Goal: Check status: Check status

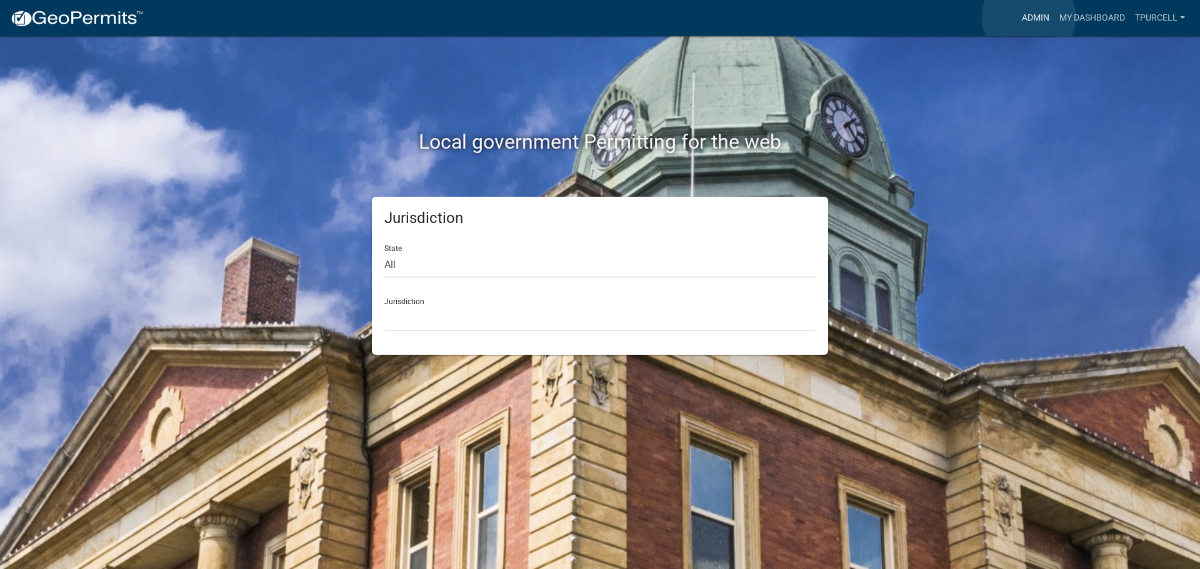
click at [1028, 17] on link "Admin" at bounding box center [1035, 18] width 37 height 24
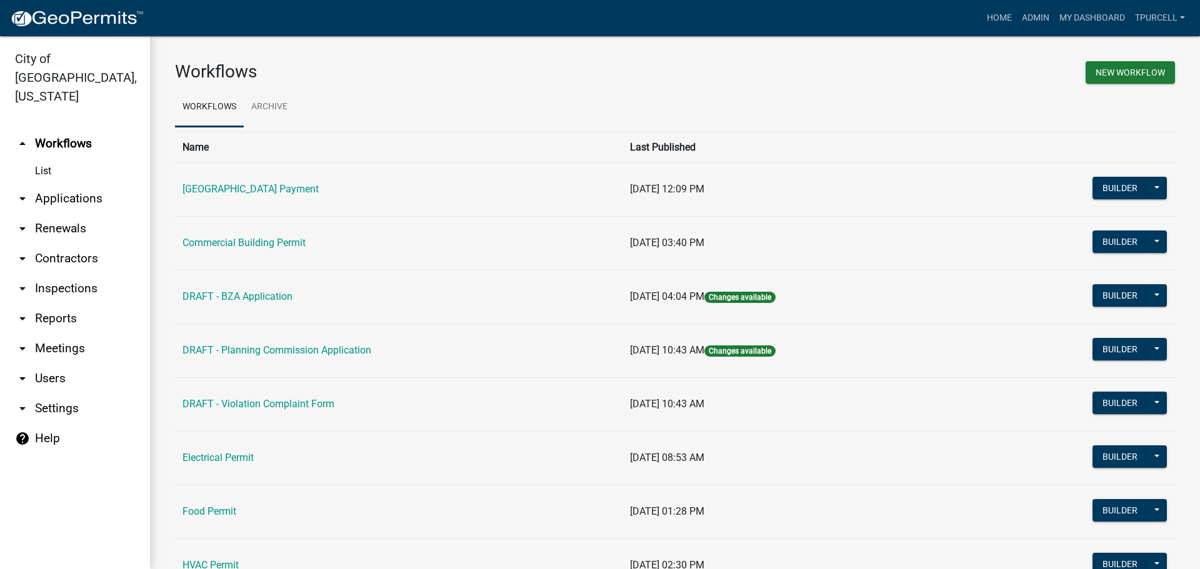
click at [53, 184] on link "arrow_drop_down Applications" at bounding box center [75, 199] width 150 height 30
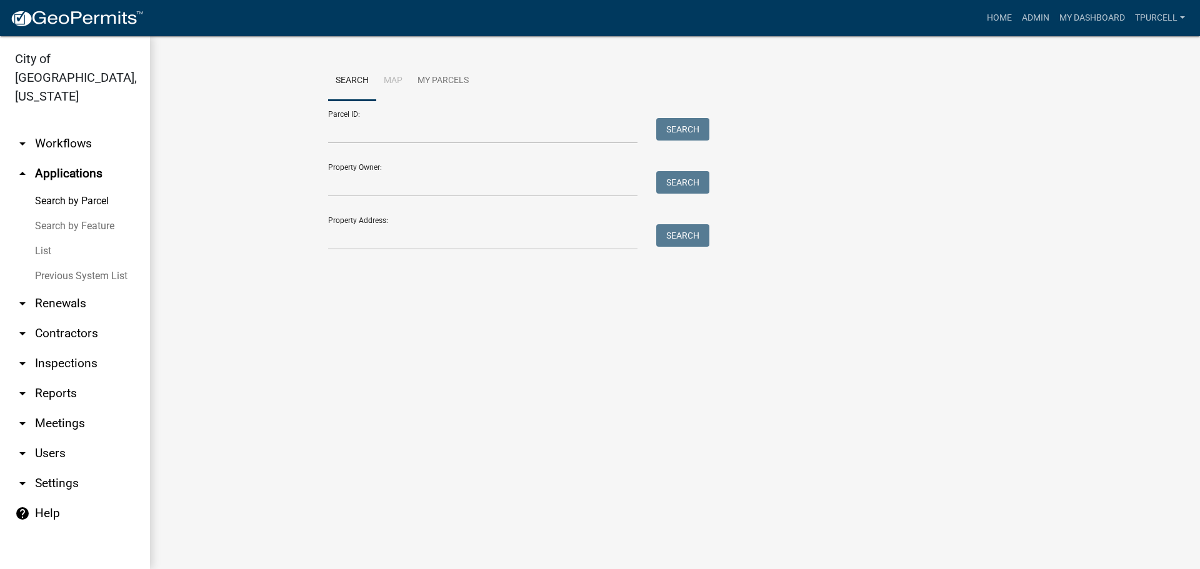
click at [44, 239] on link "List" at bounding box center [75, 251] width 150 height 25
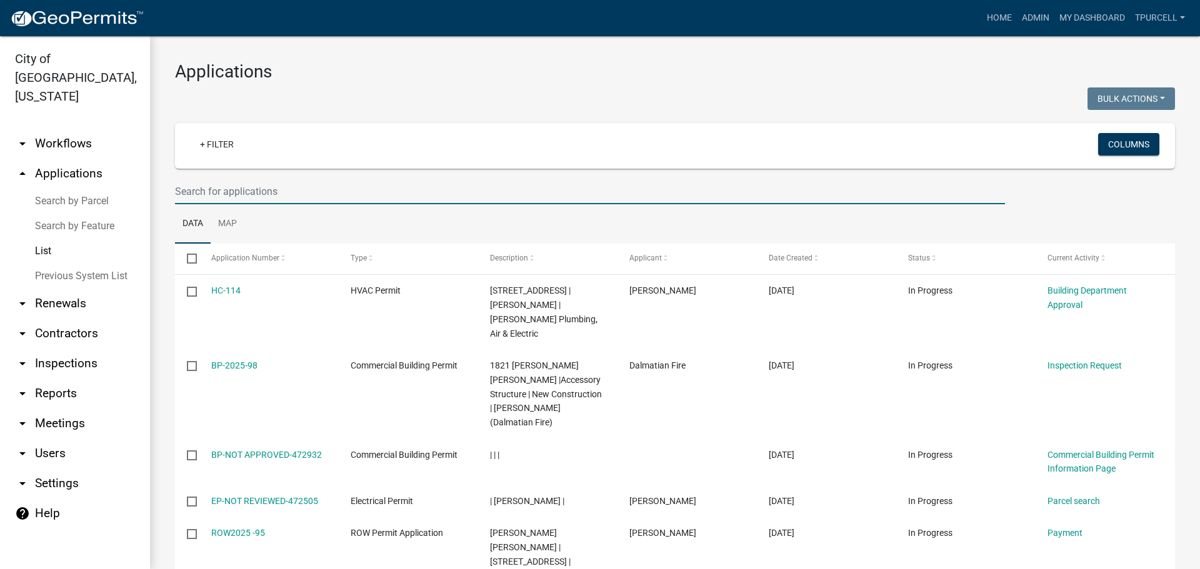
click at [217, 192] on input "text" at bounding box center [590, 192] width 830 height 26
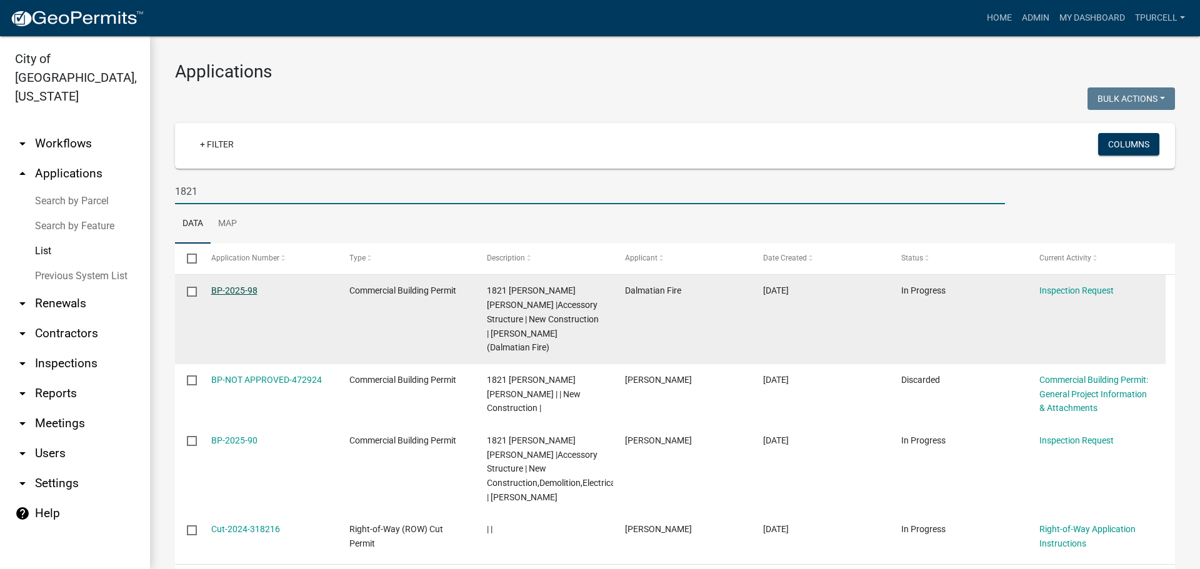
type input "1821"
click at [241, 292] on link "BP-2025-98" at bounding box center [234, 291] width 46 height 10
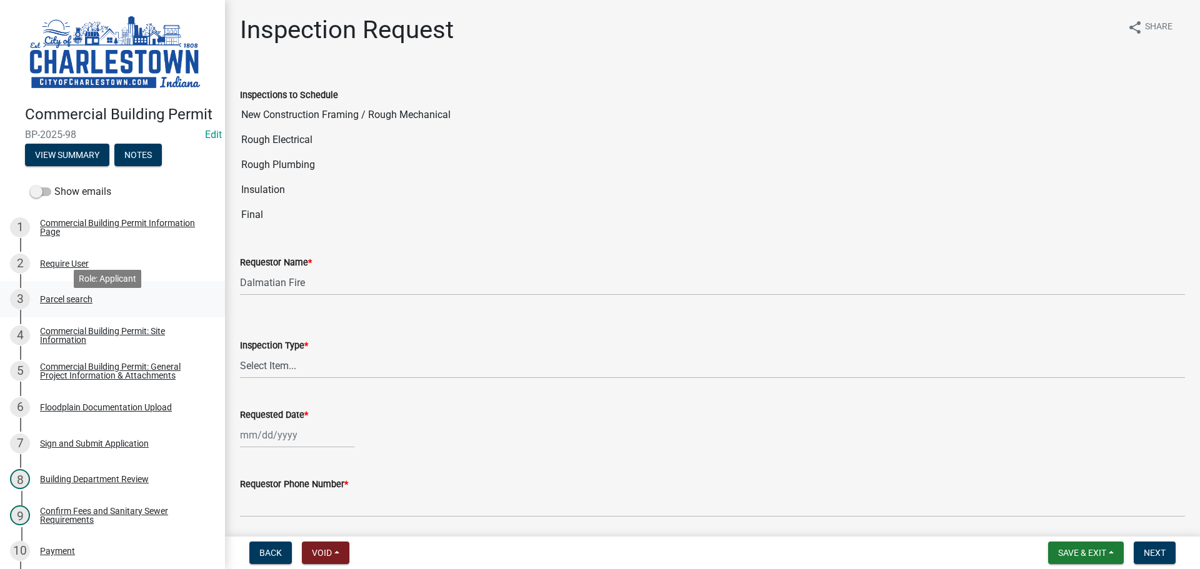
click at [71, 304] on div "Parcel search" at bounding box center [66, 299] width 52 height 9
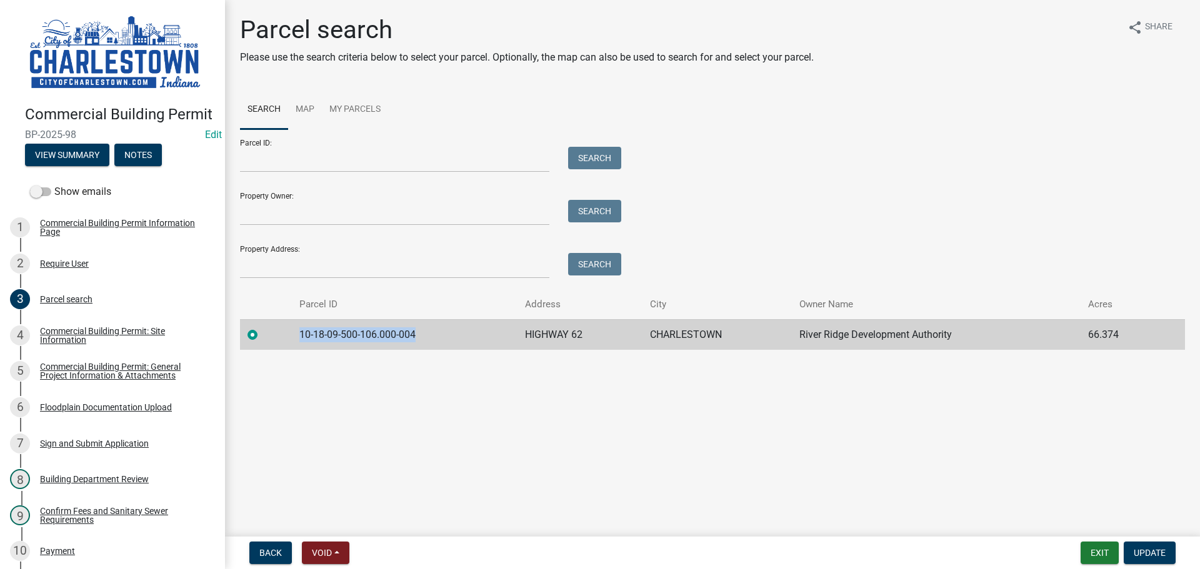
drag, startPoint x: 299, startPoint y: 331, endPoint x: 422, endPoint y: 331, distance: 123.1
click at [422, 331] on td "10-18-09-500-106.000-004" at bounding box center [405, 334] width 226 height 31
copy td "10-18-09-500-106.000-004"
click at [1097, 557] on button "Exit" at bounding box center [1099, 553] width 38 height 22
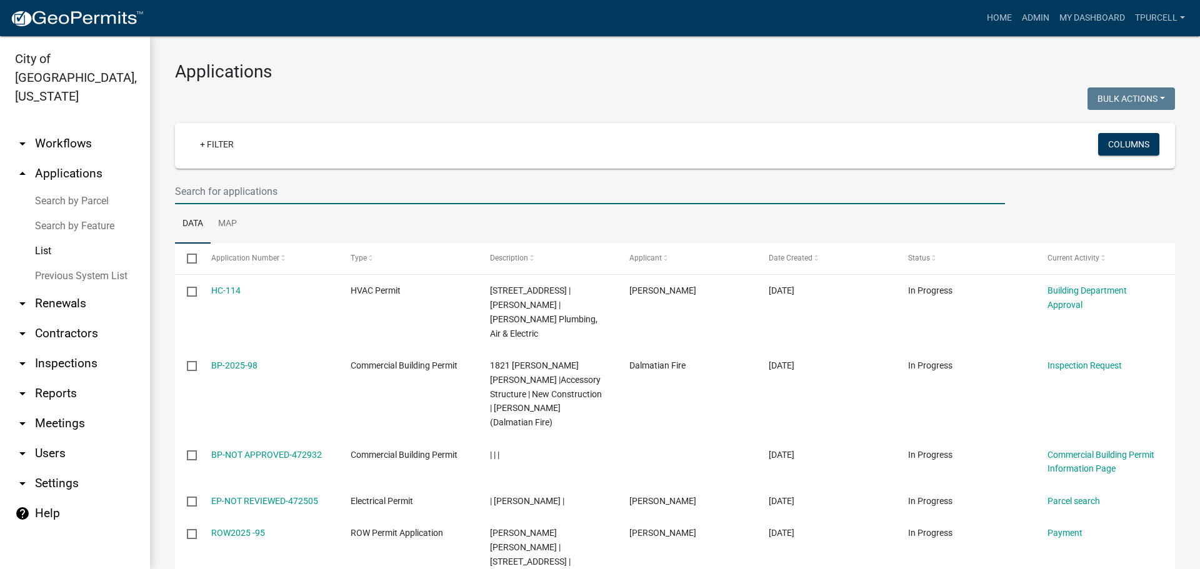
paste input "10-18-09-500-106.000-004"
type input "10-18-09-500-106.000-004"
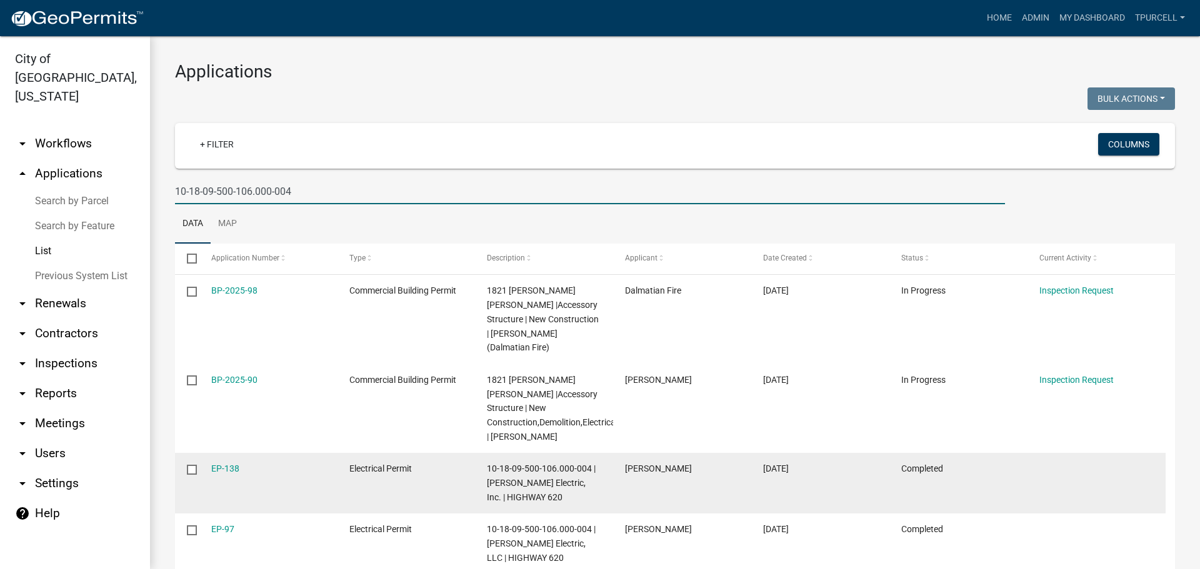
scroll to position [62, 0]
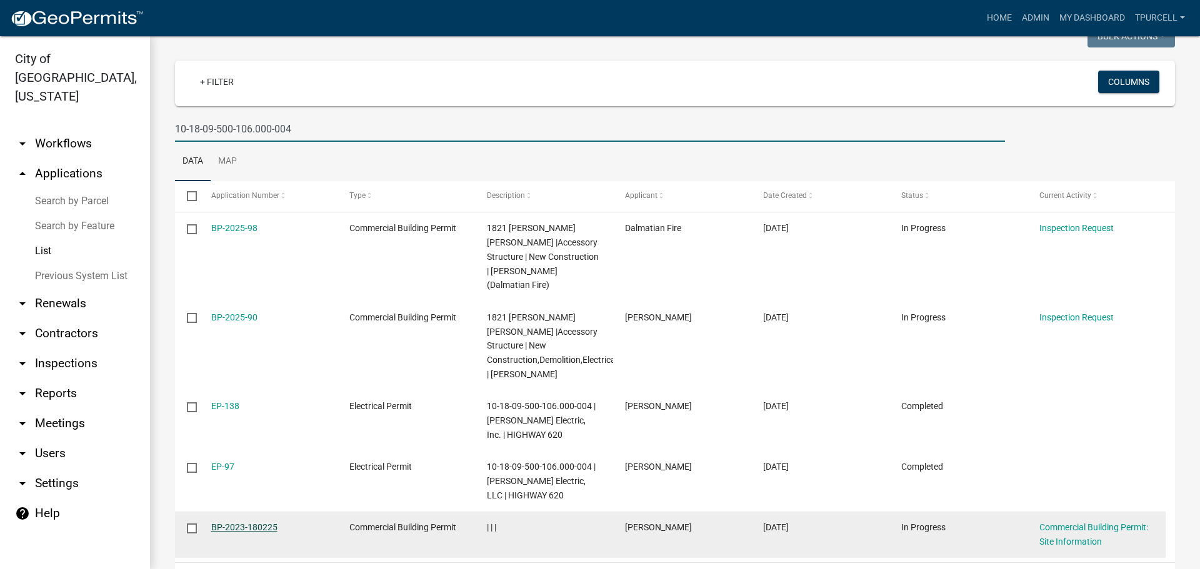
click at [234, 522] on link "BP-2023-180225" at bounding box center [244, 527] width 66 height 10
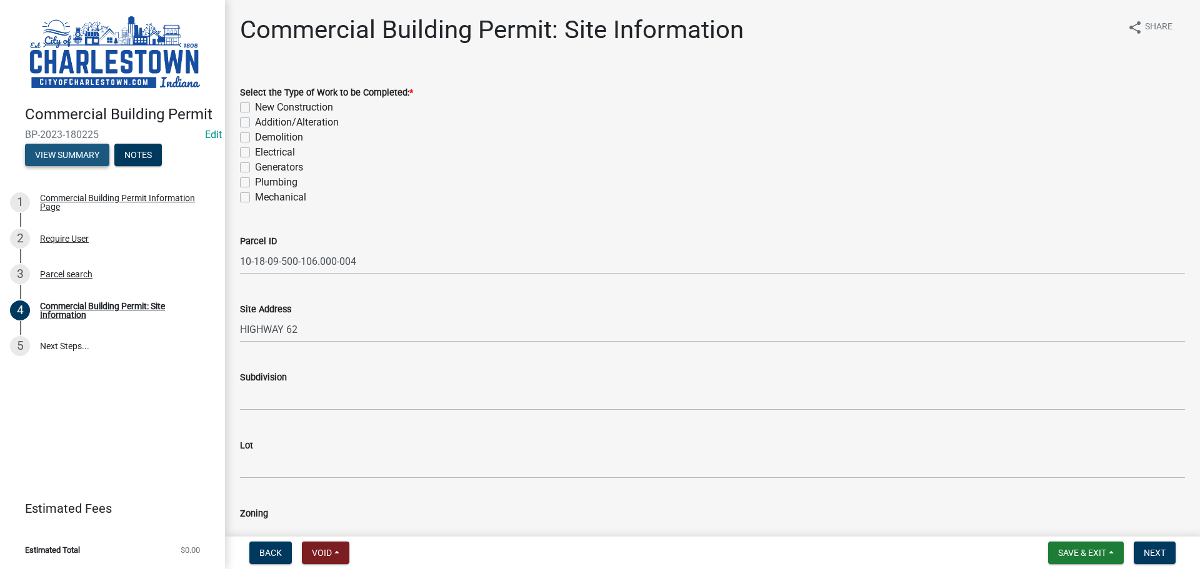
click at [84, 152] on button "View Summary" at bounding box center [67, 155] width 84 height 22
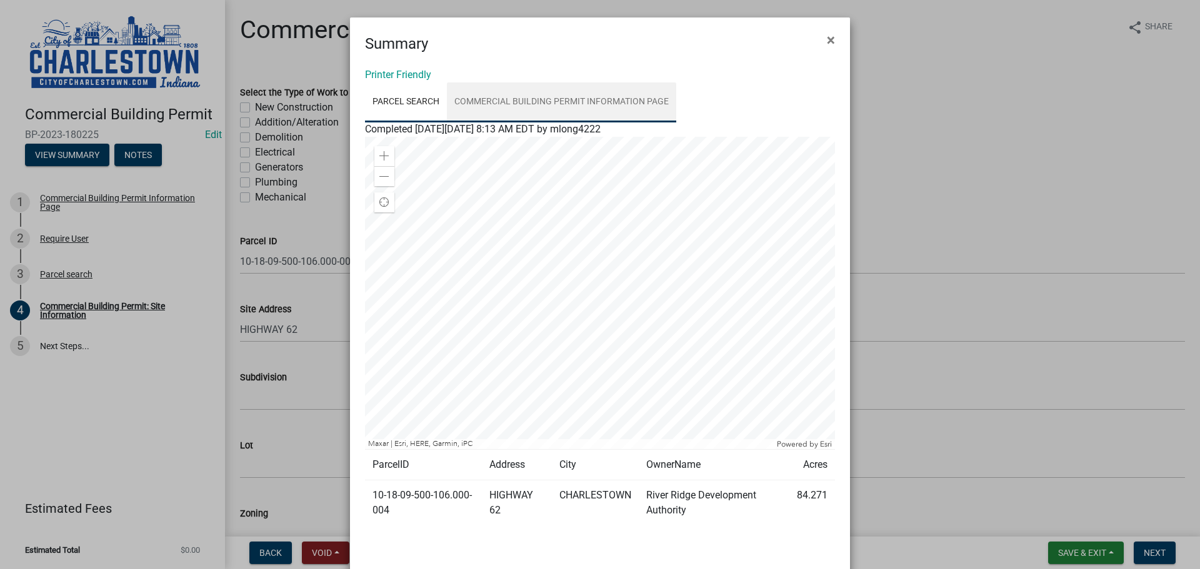
click at [615, 98] on link "Commercial Building Permit Information Page" at bounding box center [561, 102] width 229 height 40
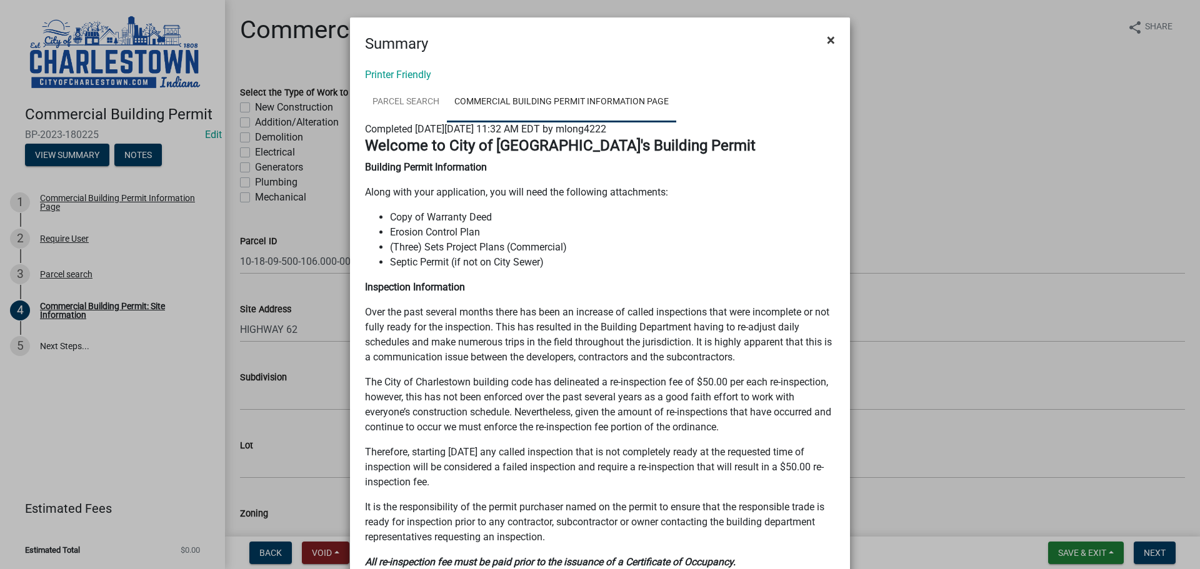
click at [827, 39] on span "×" at bounding box center [831, 39] width 8 height 17
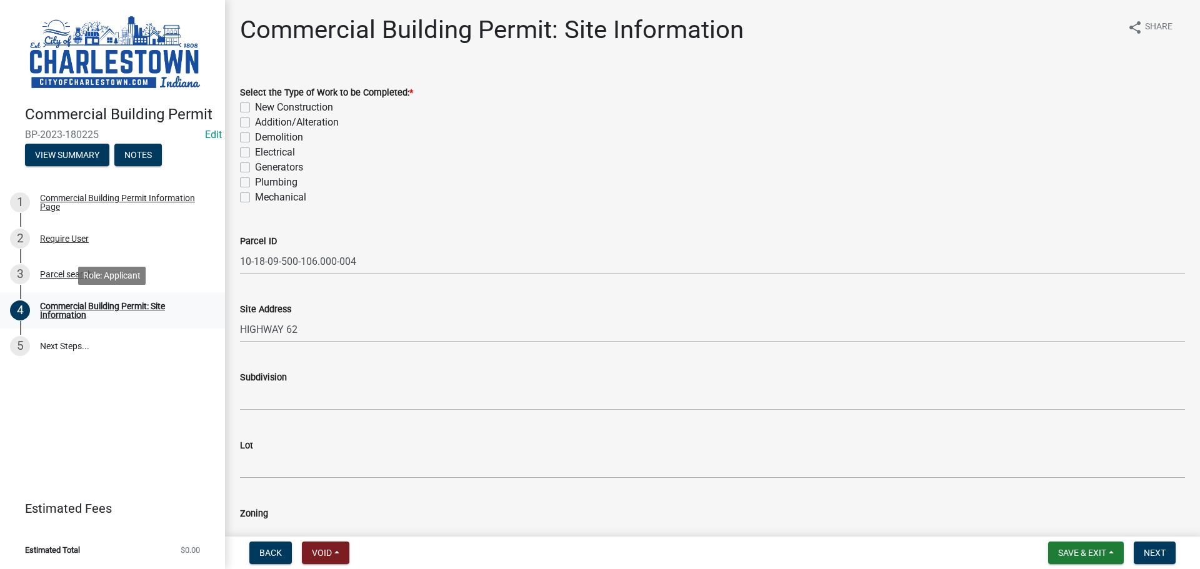
click at [76, 309] on div "Commercial Building Permit: Site Information" at bounding box center [122, 310] width 165 height 17
click at [1097, 550] on span "Save & Exit" at bounding box center [1082, 553] width 48 height 10
click at [1057, 518] on button "Save & Exit" at bounding box center [1073, 520] width 100 height 30
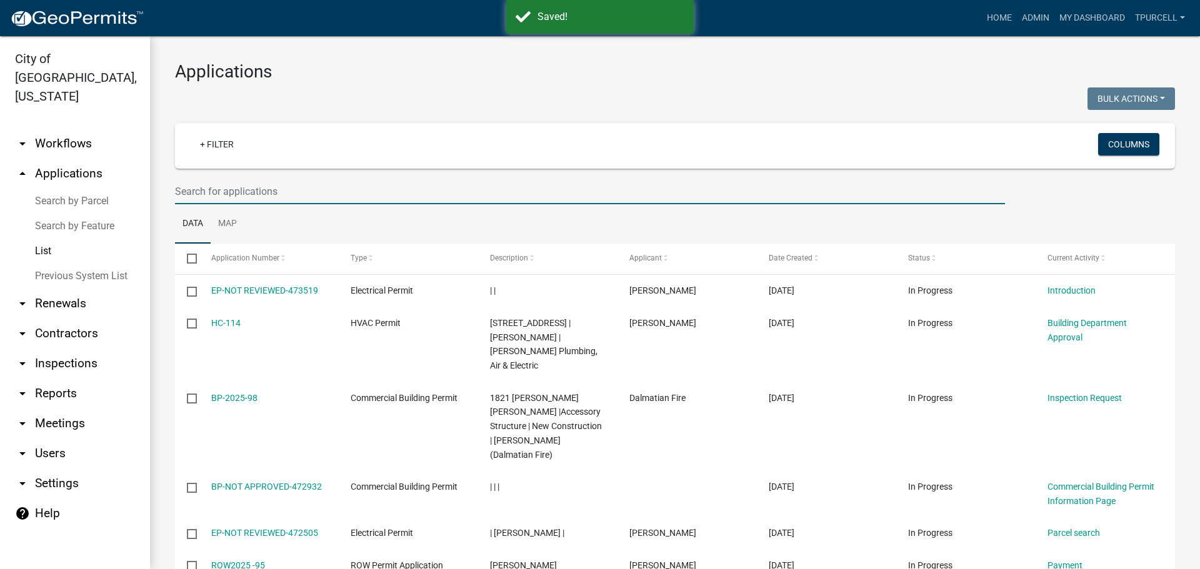
paste input "10-18-09-500-106.000-004"
type input "10-18-09-500-106.000-004"
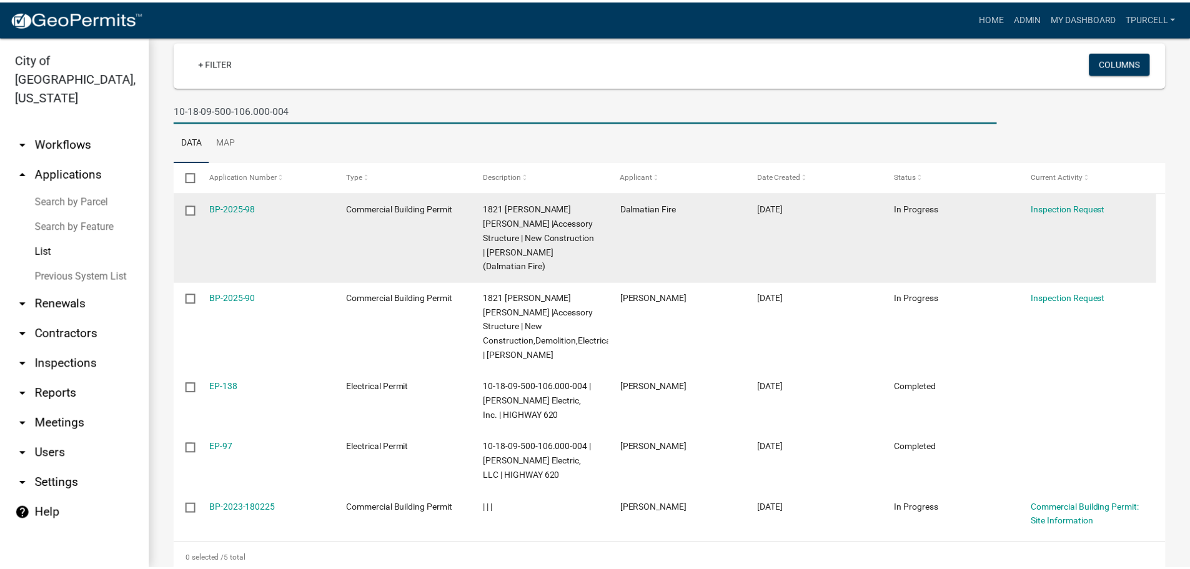
scroll to position [84, 0]
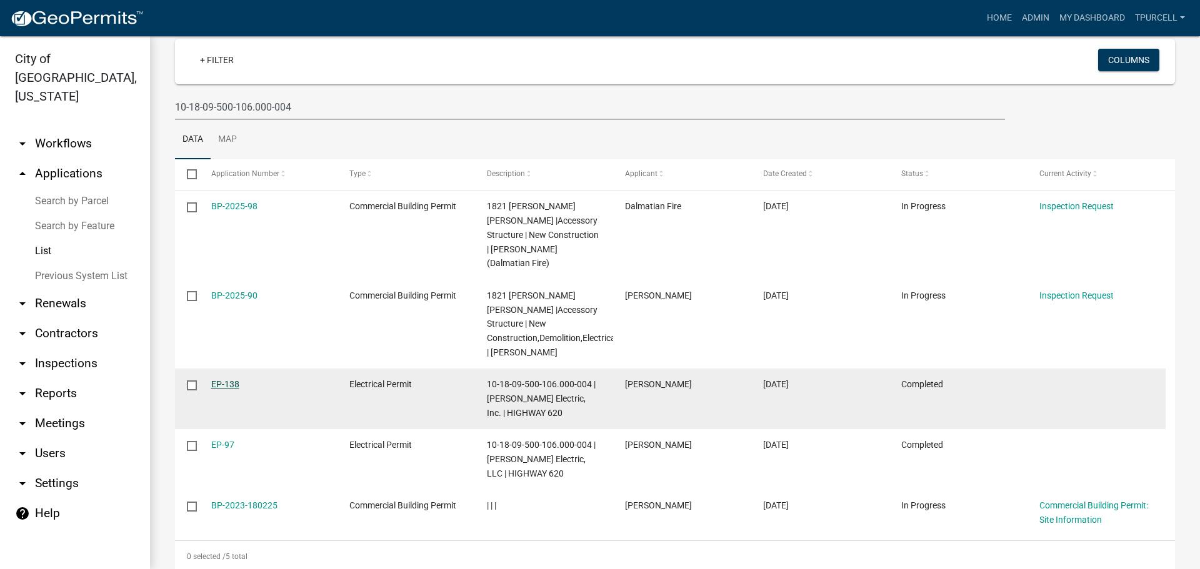
click at [217, 379] on link "EP-138" at bounding box center [225, 384] width 28 height 10
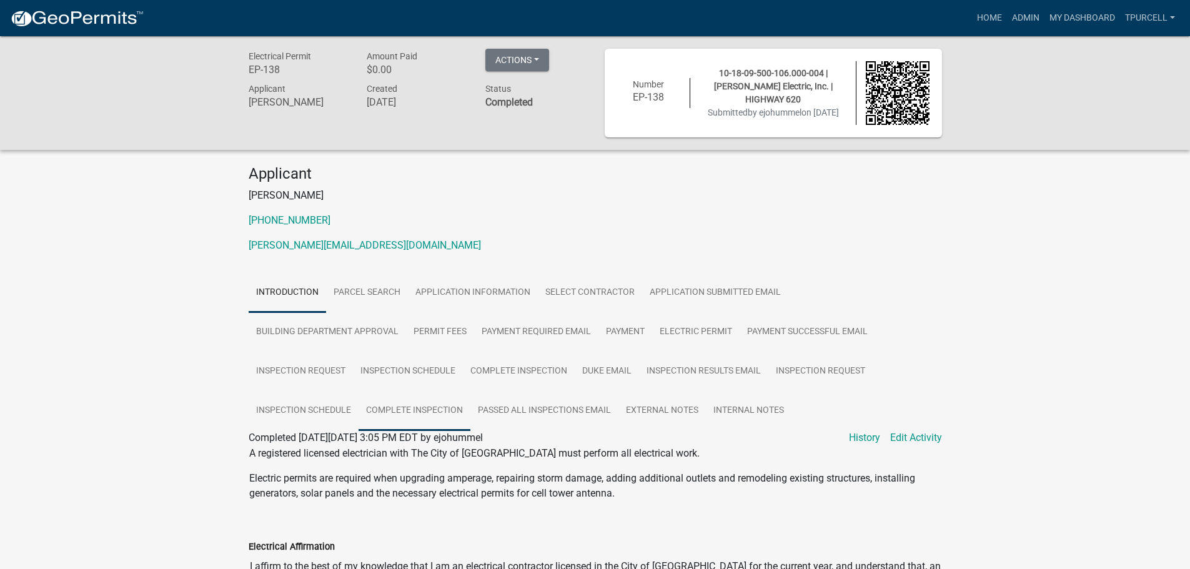
click at [442, 409] on link "Complete Inspection" at bounding box center [415, 411] width 112 height 40
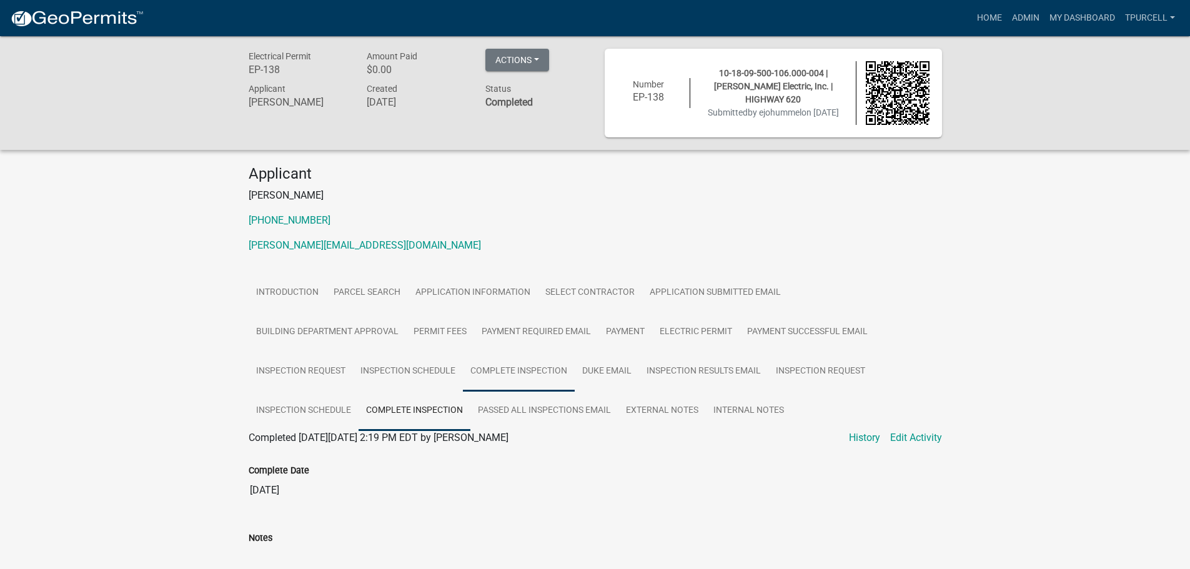
click at [539, 367] on link "Complete Inspection" at bounding box center [519, 372] width 112 height 40
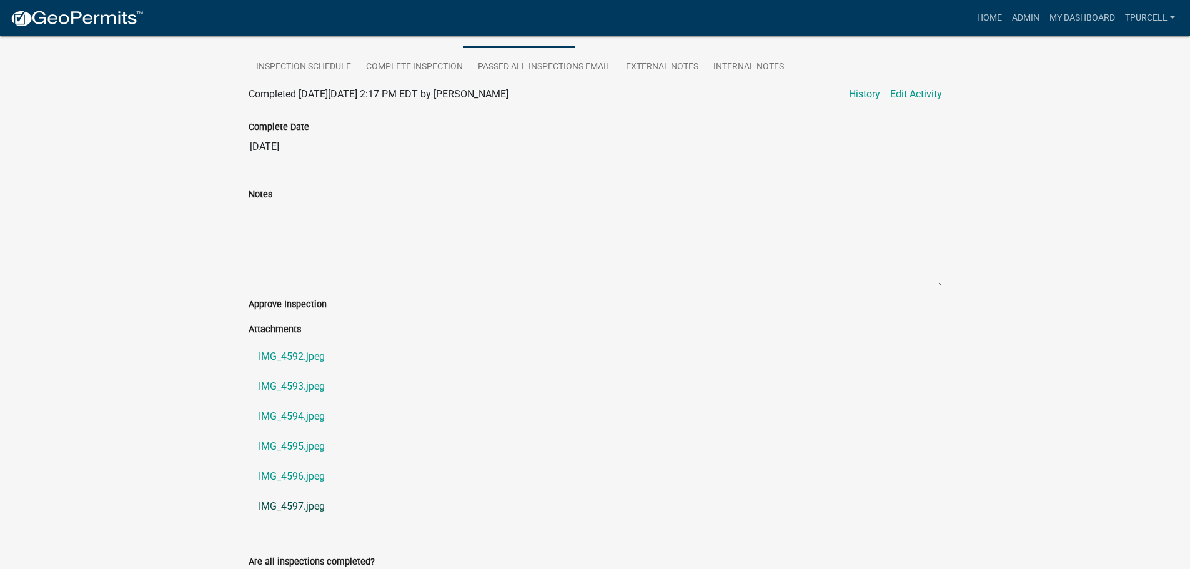
scroll to position [375, 0]
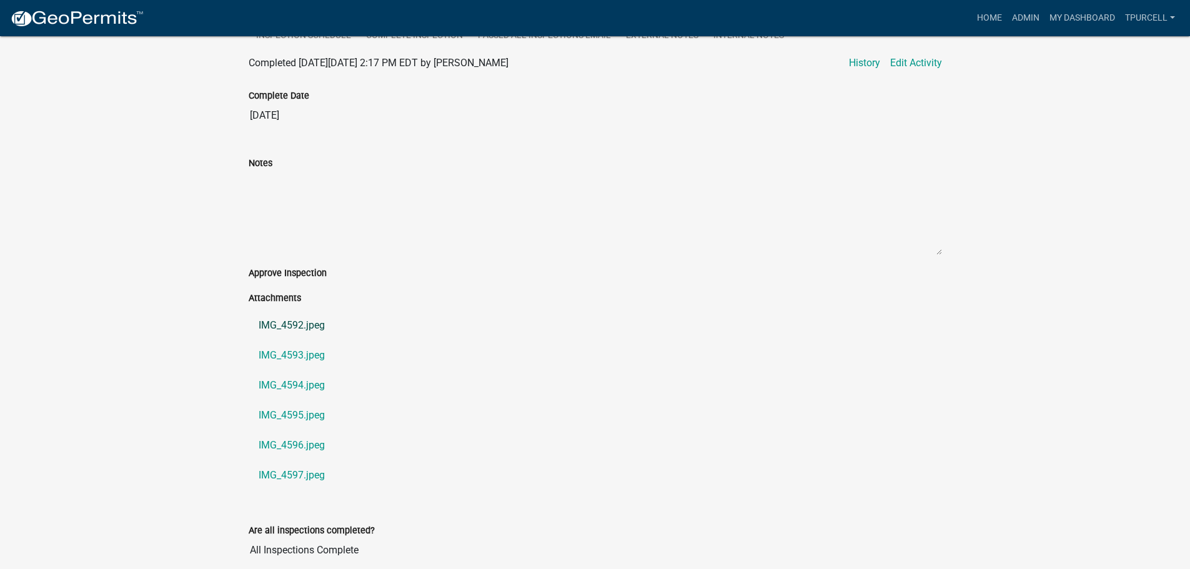
click at [312, 324] on link "IMG_4592.jpeg" at bounding box center [596, 326] width 694 height 30
click at [304, 447] on link "IMG_4596.jpeg" at bounding box center [596, 445] width 694 height 30
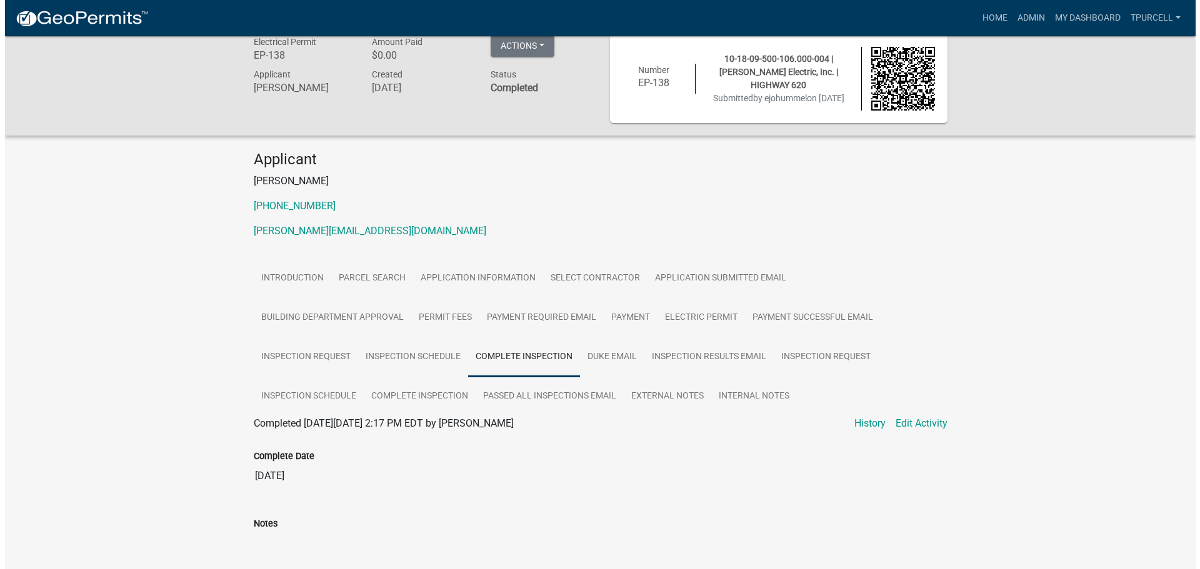
scroll to position [0, 0]
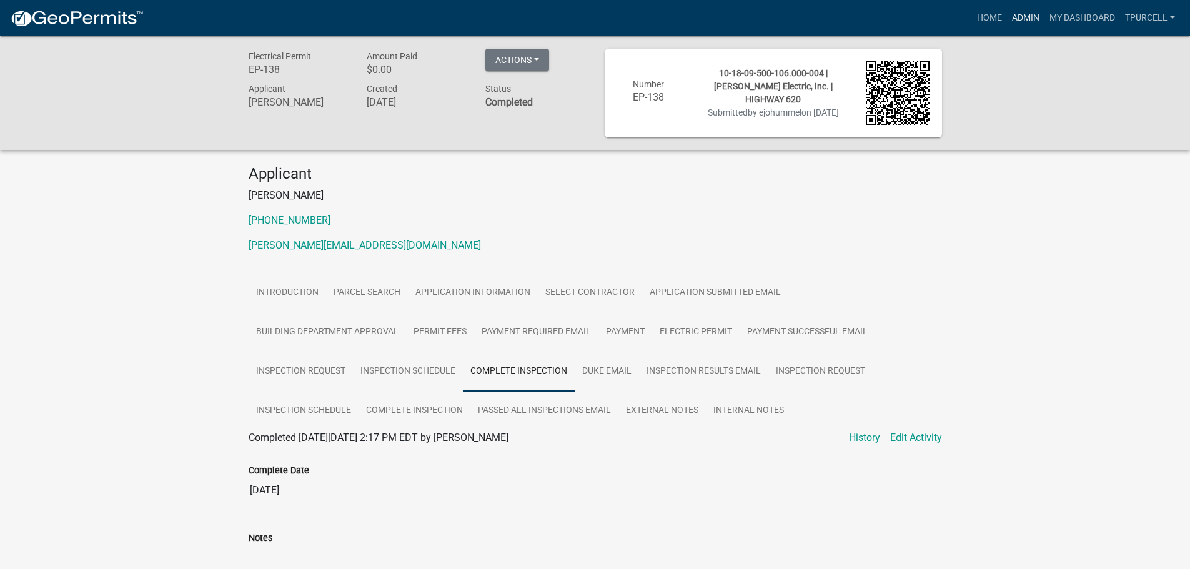
click at [1029, 18] on link "Admin" at bounding box center [1025, 18] width 37 height 24
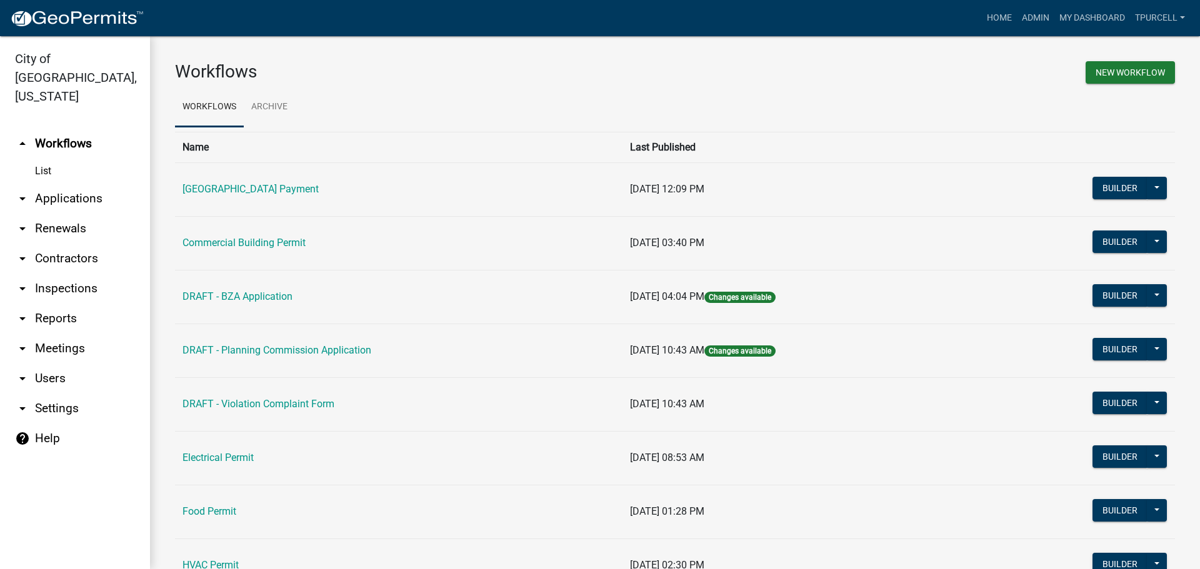
click at [49, 159] on link "List" at bounding box center [75, 171] width 150 height 25
click at [73, 184] on link "arrow_drop_down Applications" at bounding box center [75, 199] width 150 height 30
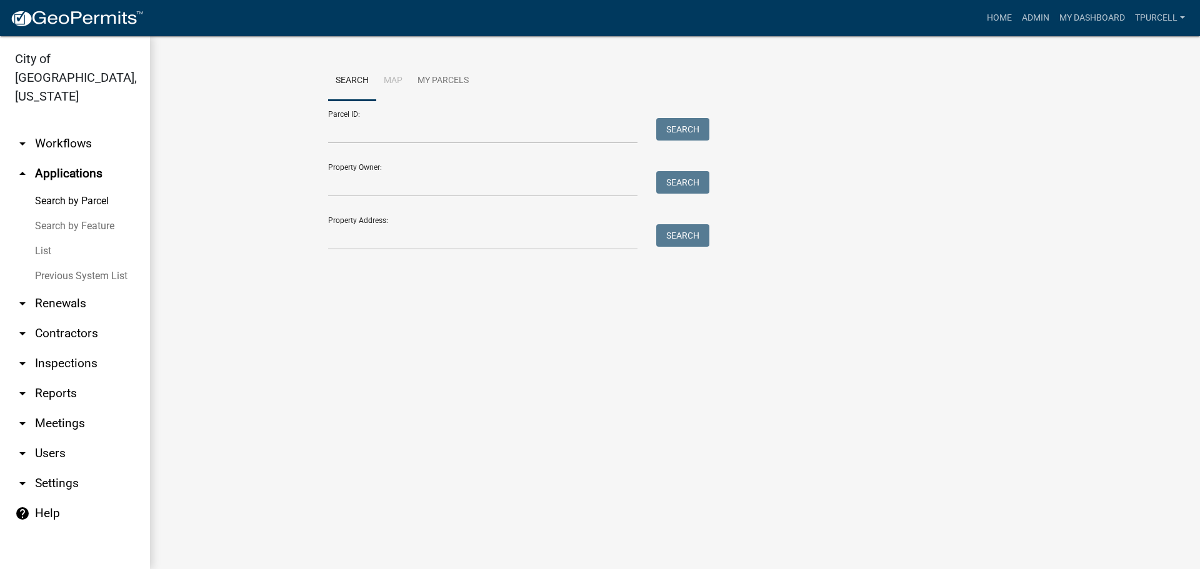
click at [42, 239] on link "List" at bounding box center [75, 251] width 150 height 25
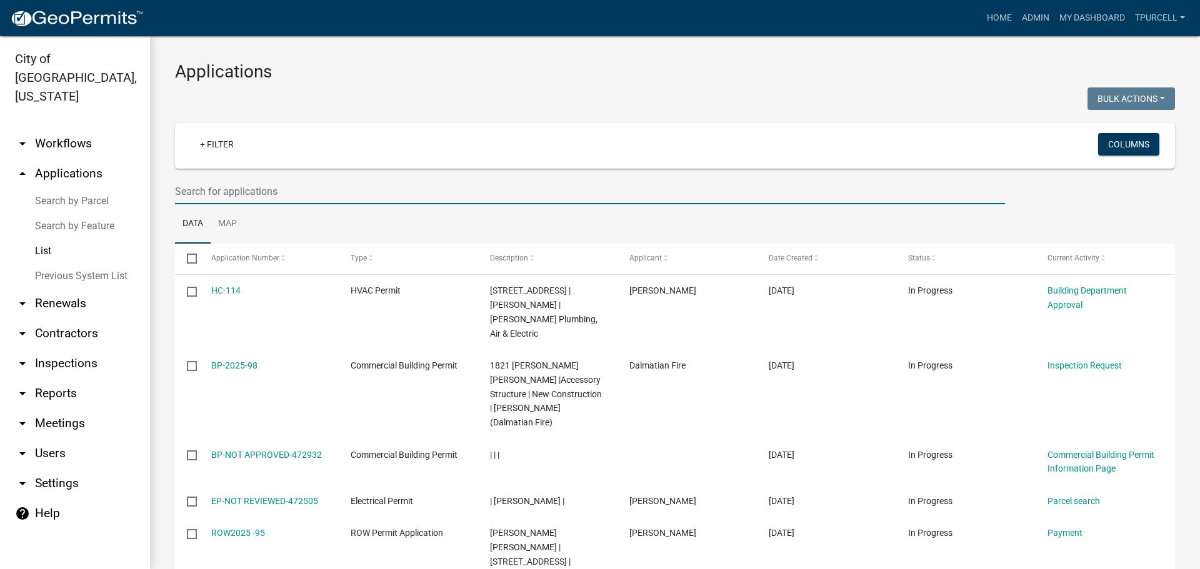
click at [256, 195] on input "text" at bounding box center [590, 192] width 830 height 26
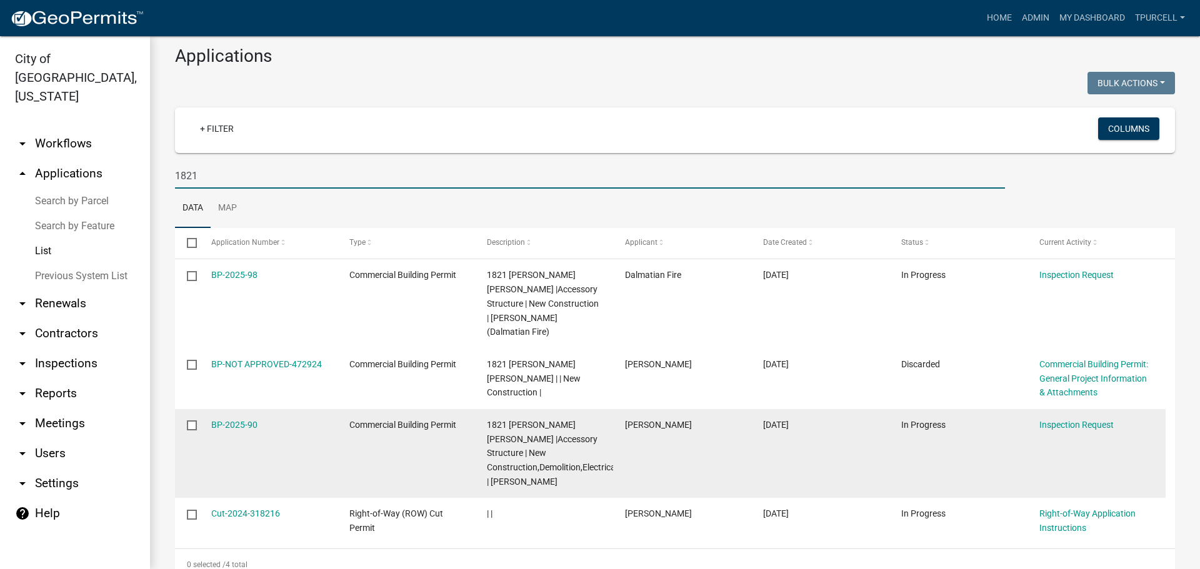
scroll to position [23, 0]
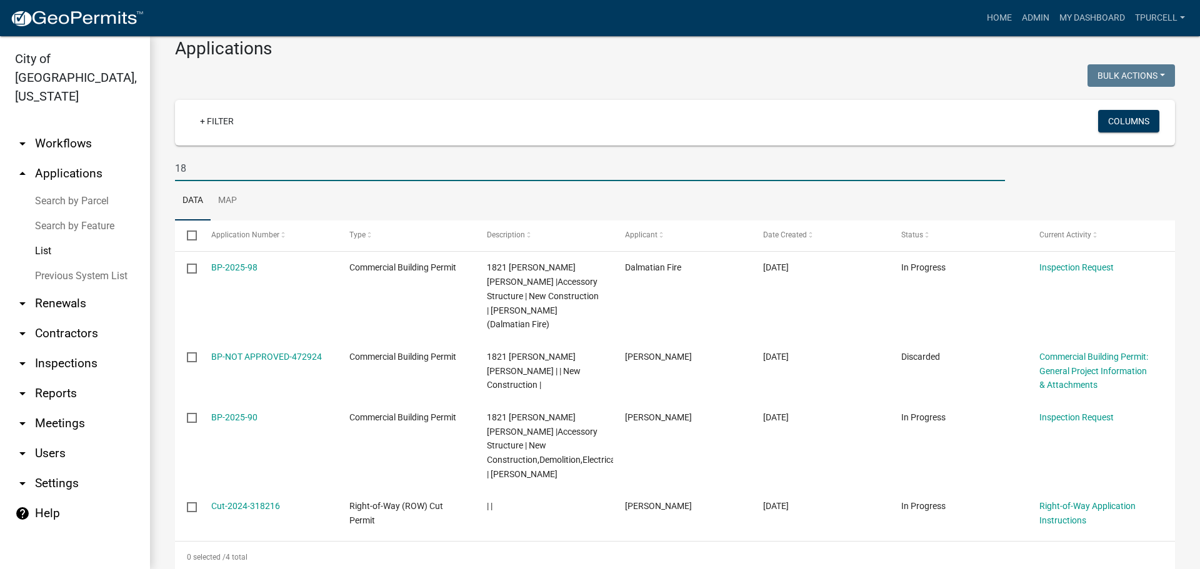
type input "1"
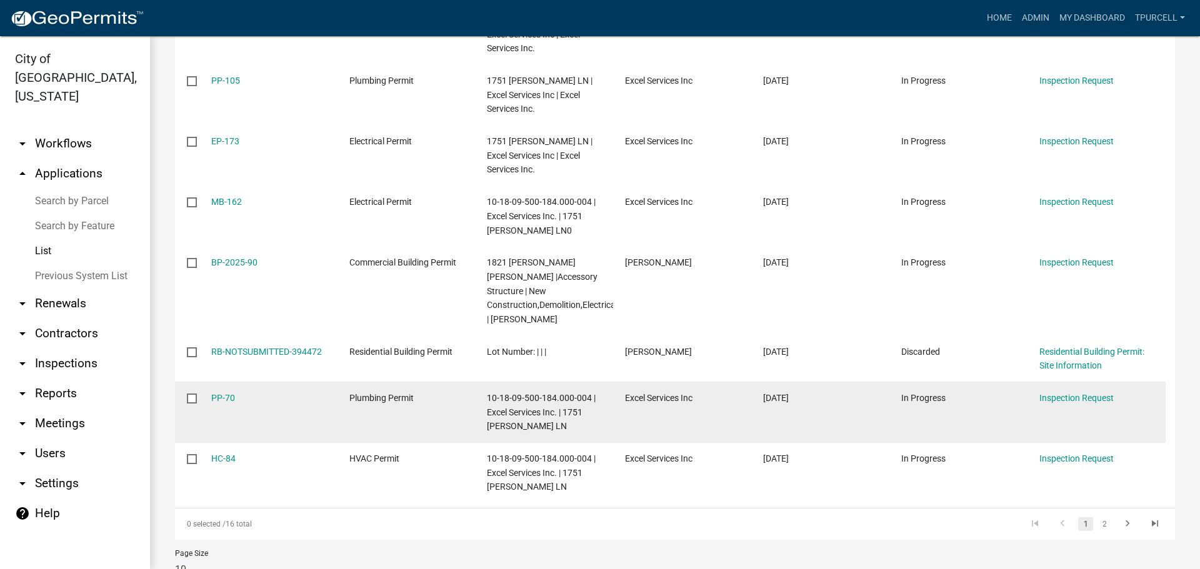
scroll to position [440, 0]
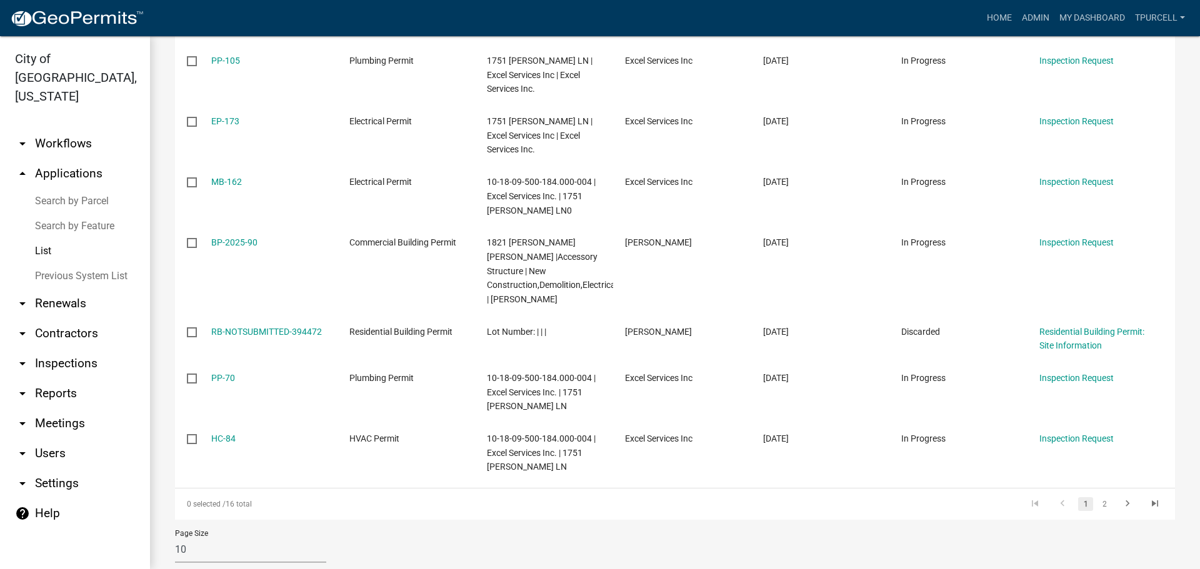
type input "[PERSON_NAME]"
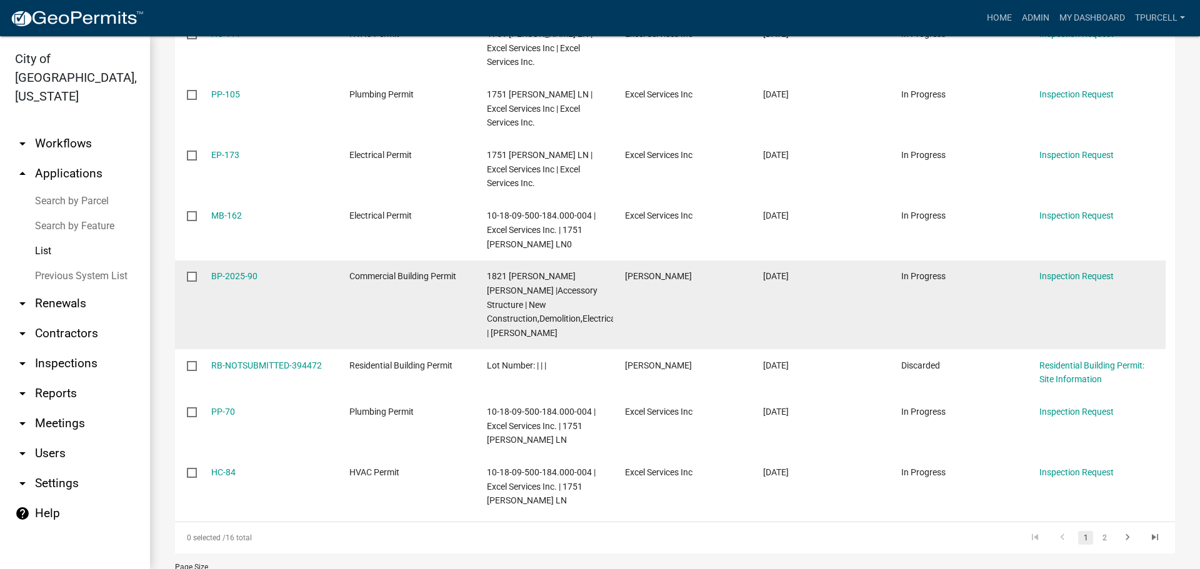
scroll to position [378, 0]
